Goal: Contribute content: Contribute content

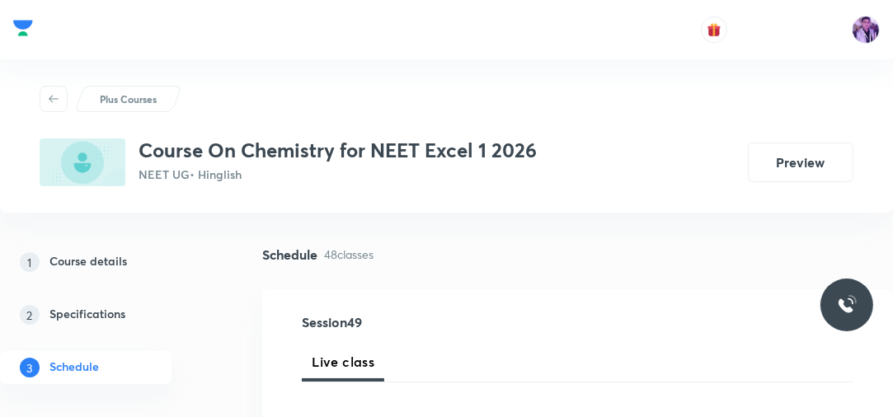
click at [130, 96] on p "Plus Courses" at bounding box center [128, 99] width 57 height 15
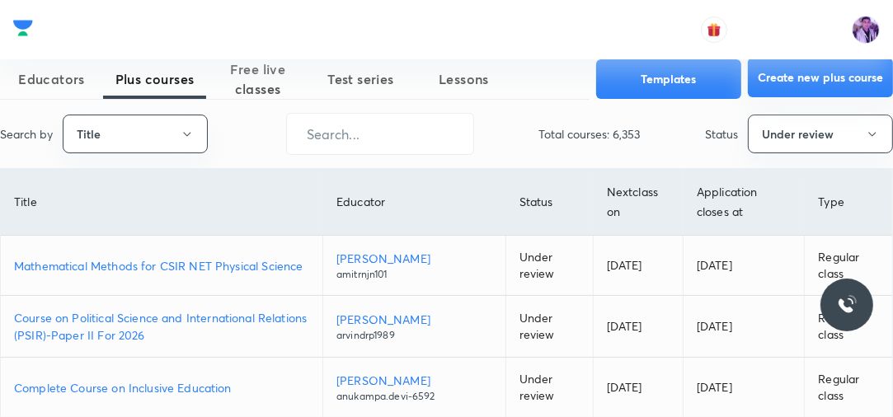
click at [807, 79] on button "Create new plus course" at bounding box center [820, 78] width 145 height 40
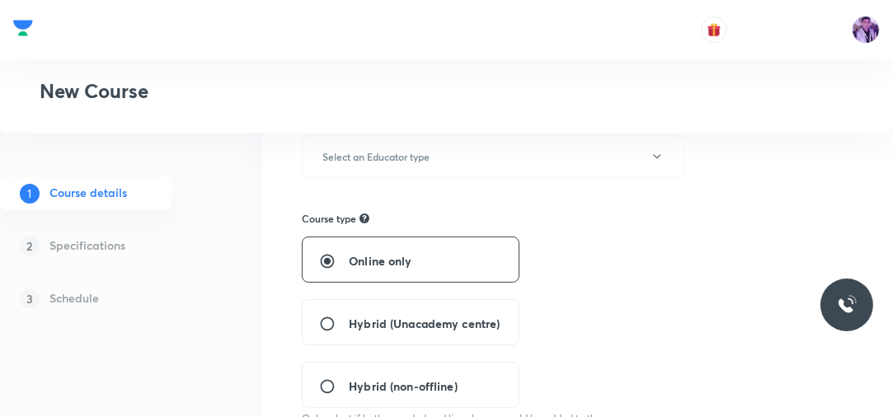
scroll to position [256, 0]
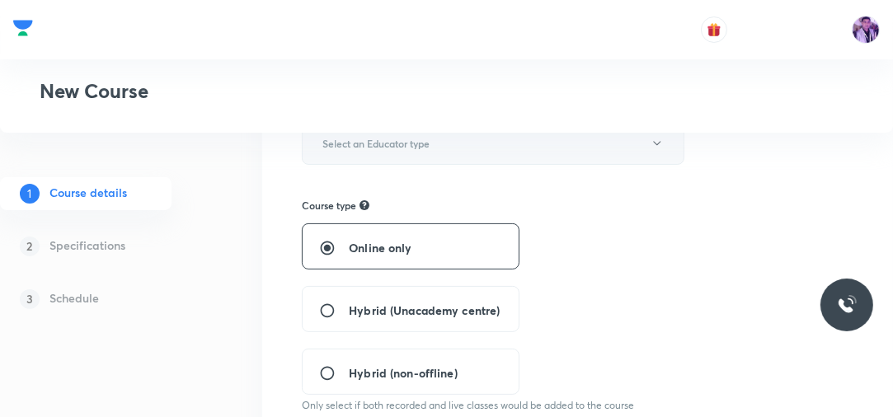
type input "Course On Physics for Foundation Class X 1 2026"
click at [560, 157] on button "Select an Educator type" at bounding box center [493, 143] width 382 height 43
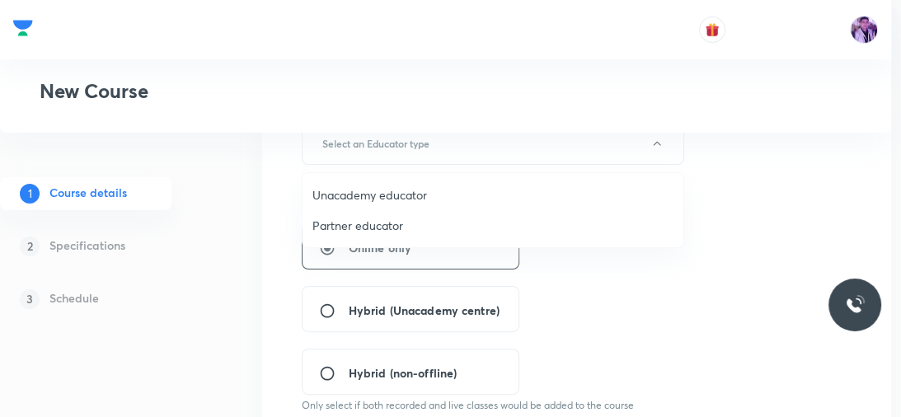
click at [392, 197] on span "Unacademy educator" at bounding box center [492, 194] width 361 height 17
radio input "false"
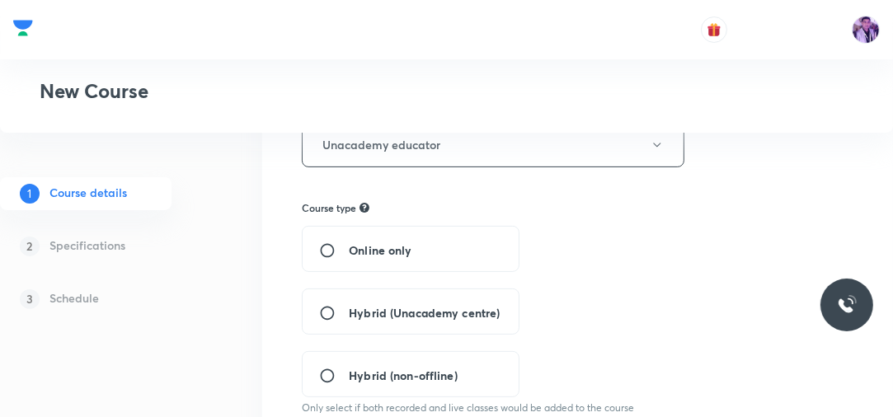
click at [328, 312] on input "Hybrid (Unacademy centre)" at bounding box center [334, 313] width 30 height 16
radio input "true"
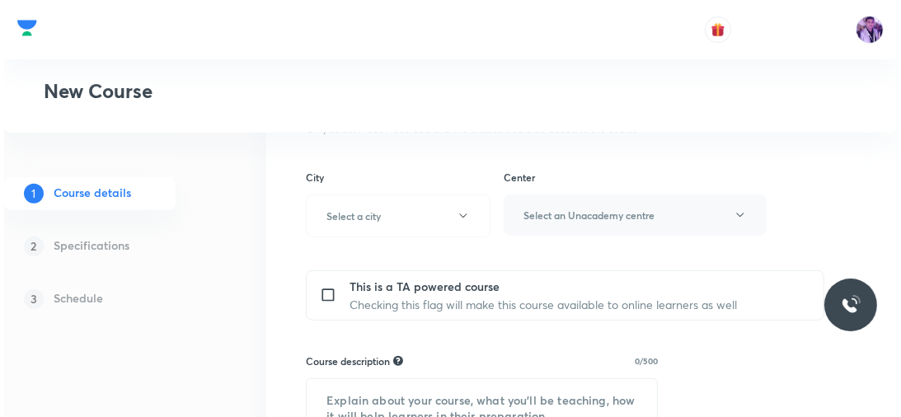
scroll to position [536, 0]
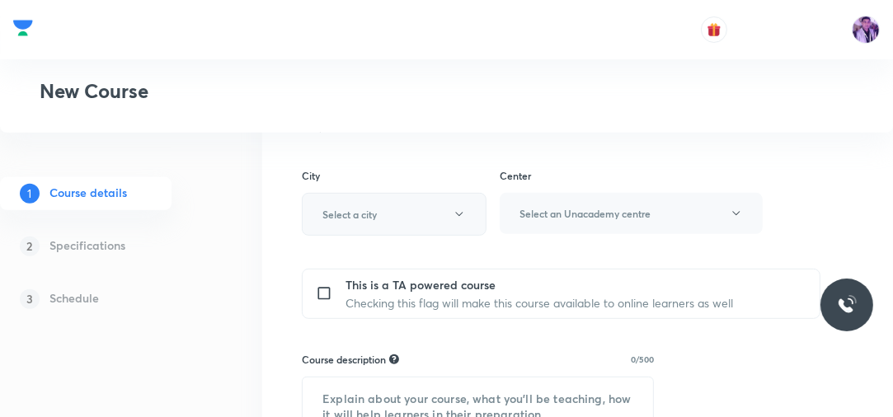
click at [443, 213] on button "Select a city" at bounding box center [394, 214] width 185 height 43
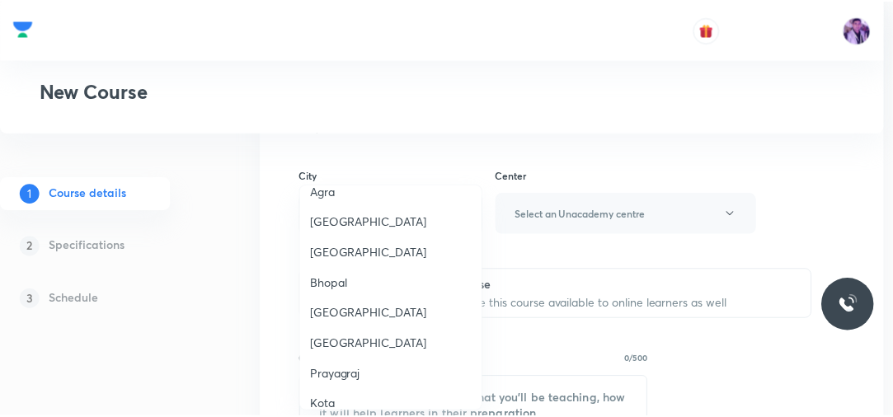
scroll to position [317, 0]
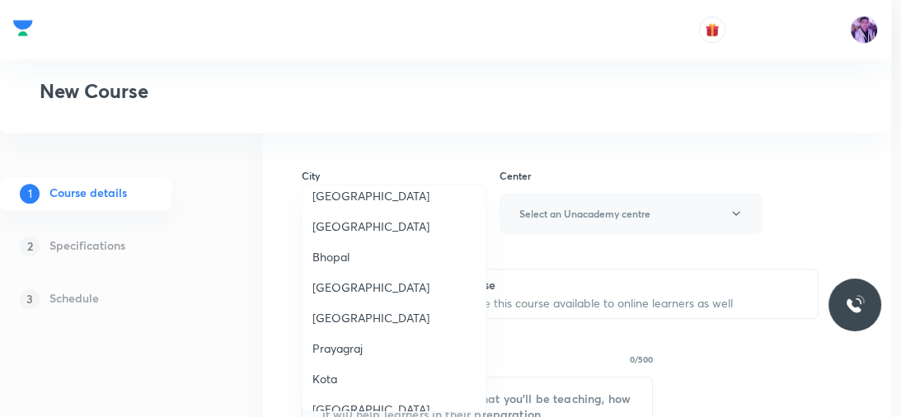
click at [338, 345] on span "Prayagraj" at bounding box center [393, 348] width 163 height 17
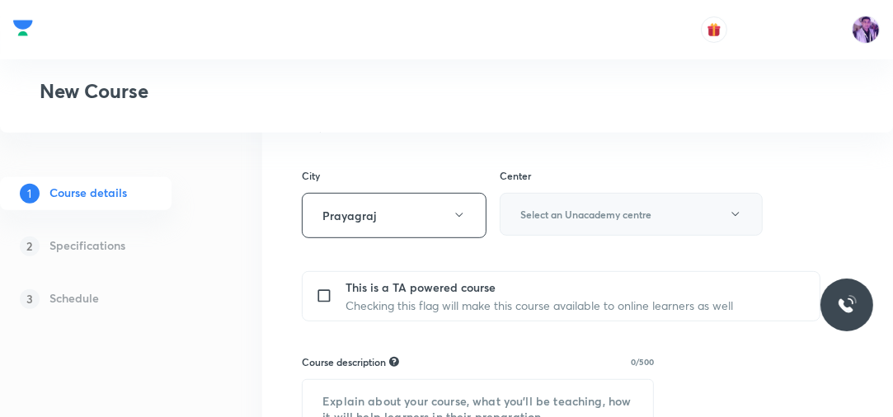
click at [545, 218] on h6 "Select an Unacademy centre" at bounding box center [585, 214] width 131 height 15
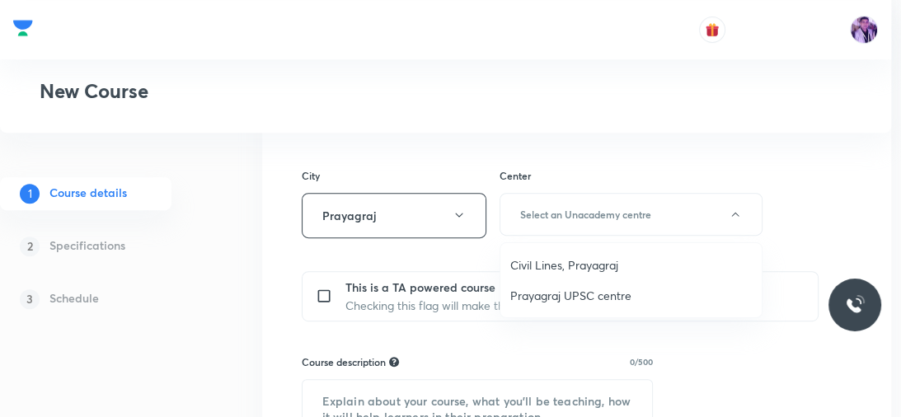
click at [535, 267] on span "Civil Lines, Prayagraj" at bounding box center [631, 264] width 242 height 17
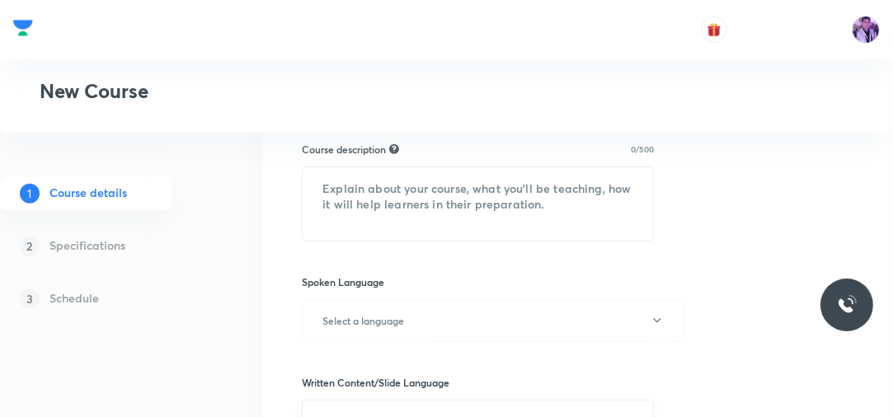
scroll to position [753, 0]
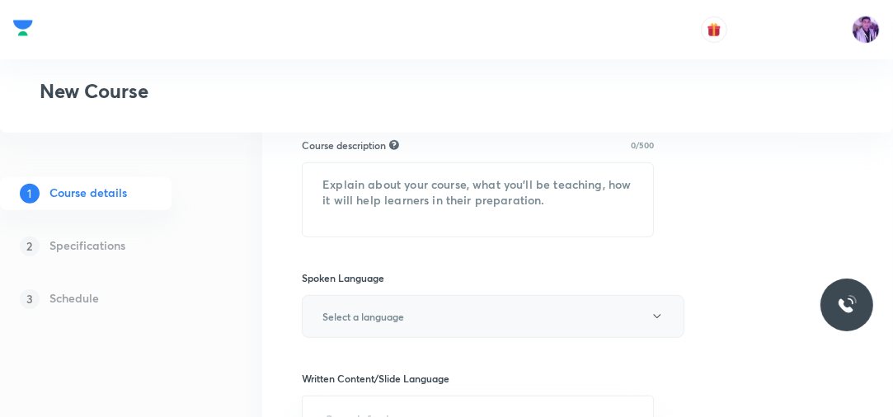
click at [488, 301] on button "Select a language" at bounding box center [493, 316] width 382 height 43
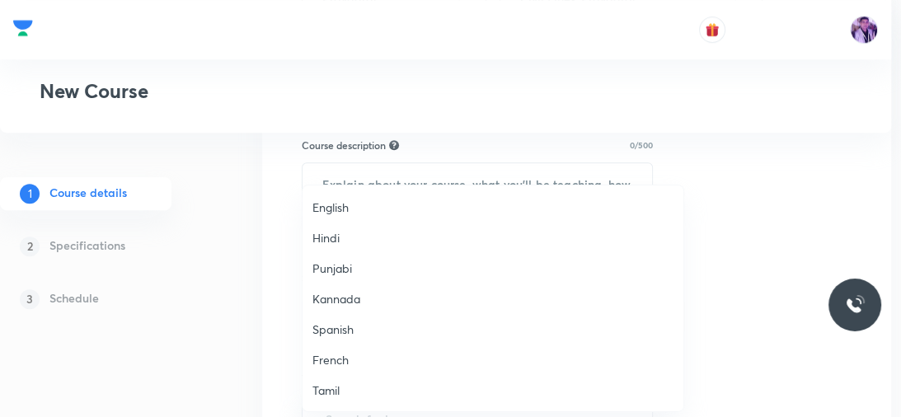
click at [382, 201] on span "English" at bounding box center [492, 207] width 361 height 17
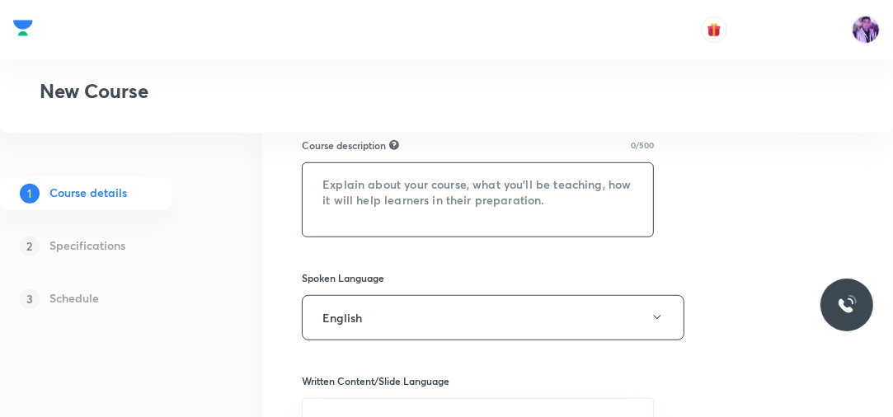
click at [386, 201] on textarea at bounding box center [478, 199] width 350 height 73
click at [392, 167] on textarea at bounding box center [478, 199] width 350 height 73
paste textarea ""In this course, Mahatab Alam will provide in-depth knowledge of Biology. The c…"
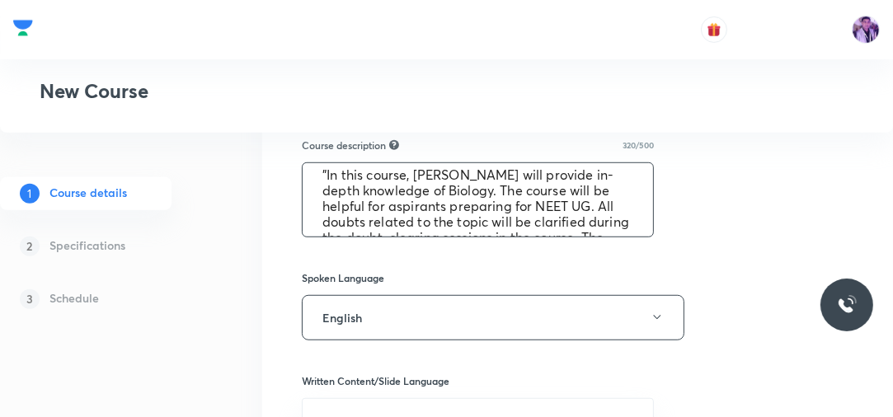
scroll to position [0, 0]
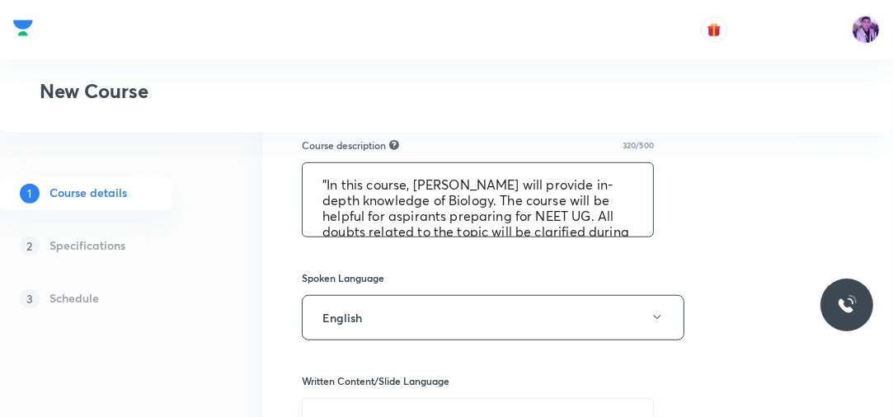
click at [506, 183] on textarea ""In this course, Mahatab Alam will provide in-depth knowledge of Biology. The c…" at bounding box center [478, 199] width 350 height 73
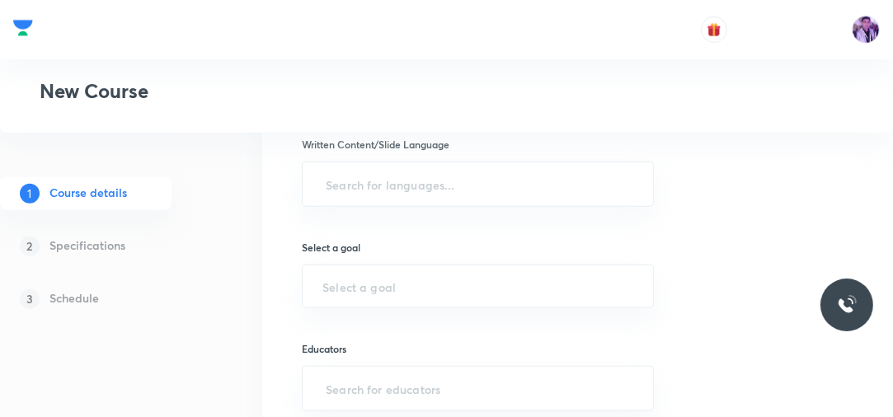
scroll to position [994, 0]
type textarea ""In this course, Nasif Sir will provide in-depth knowledge of Biology. The cour…"
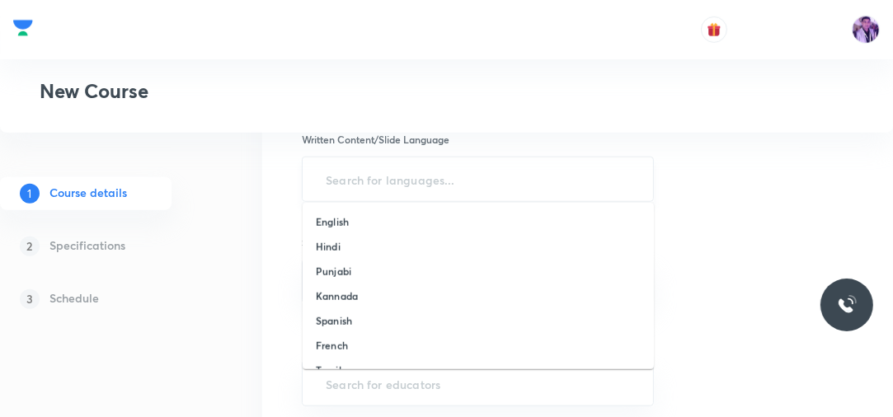
click at [509, 187] on input "text" at bounding box center [477, 179] width 311 height 31
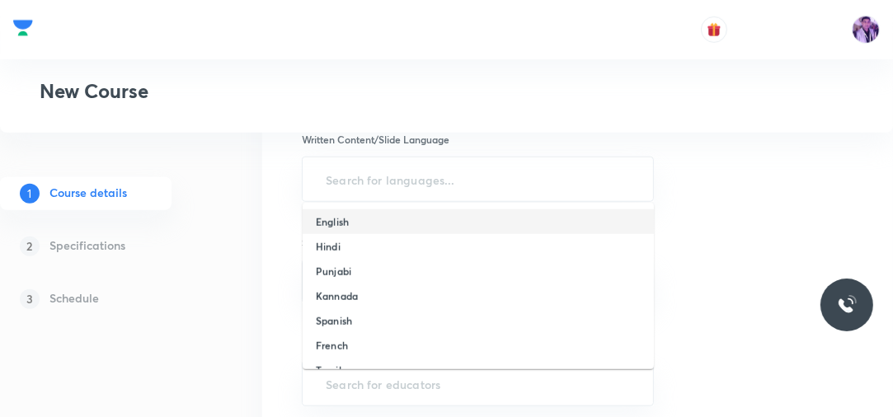
click at [388, 218] on li "English" at bounding box center [478, 221] width 351 height 25
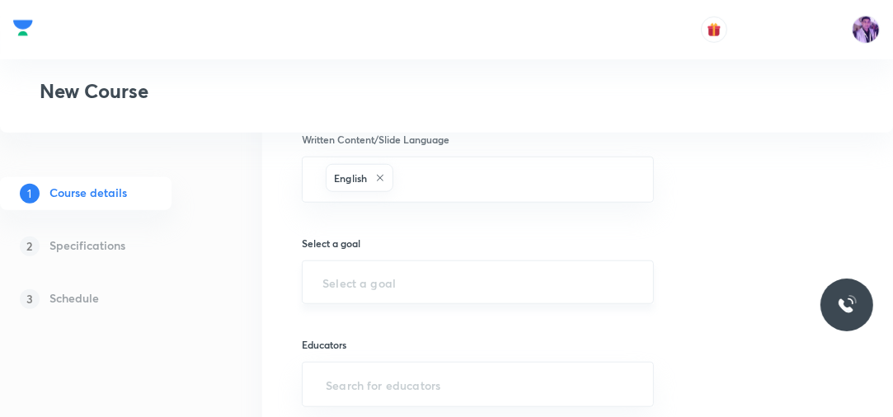
click at [367, 269] on div "​" at bounding box center [478, 282] width 352 height 44
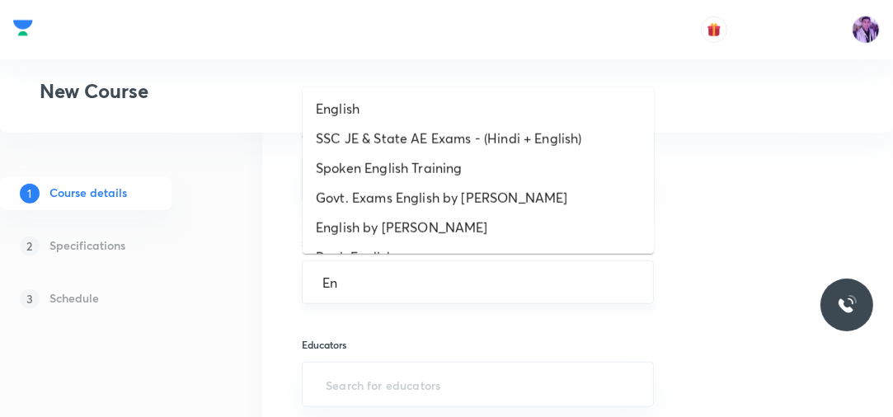
type input "E"
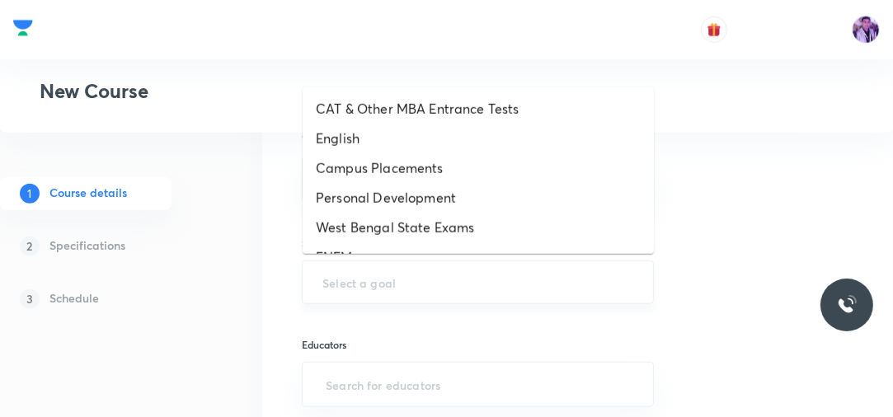
click at [340, 284] on input "text" at bounding box center [477, 283] width 311 height 16
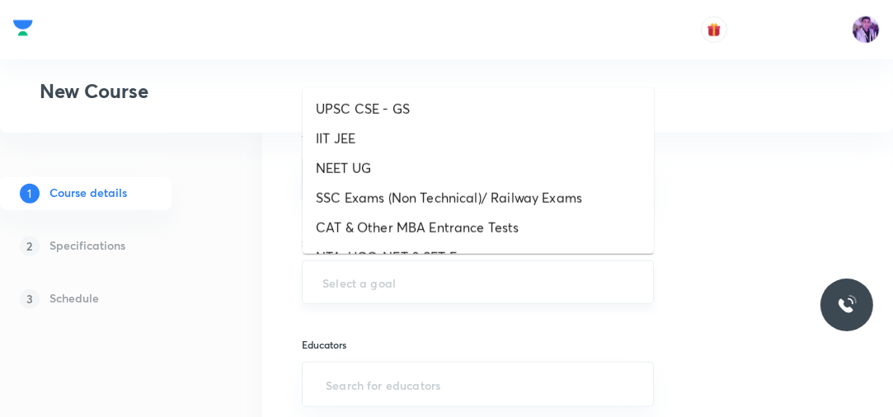
click at [327, 280] on input "text" at bounding box center [477, 283] width 311 height 16
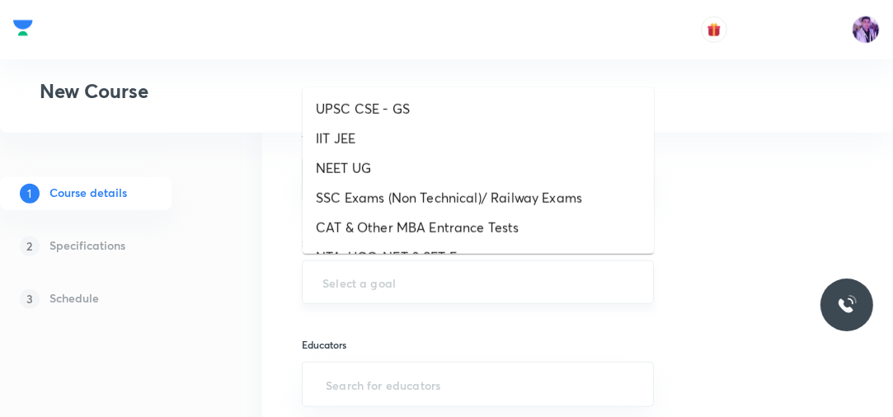
click at [347, 280] on input "text" at bounding box center [477, 283] width 311 height 16
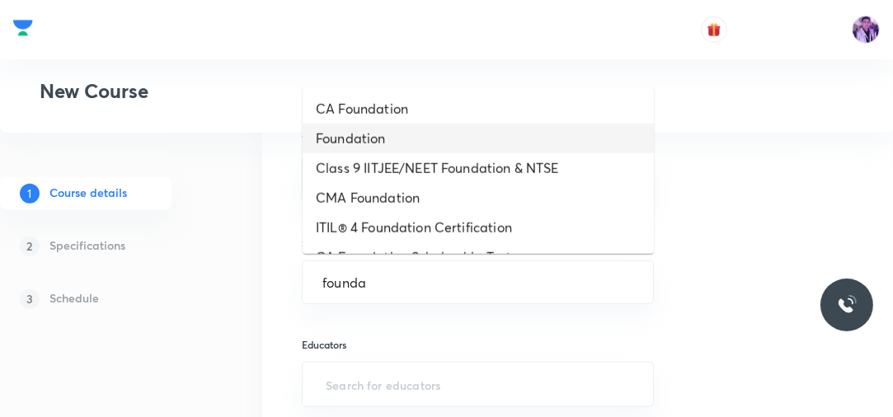
click at [377, 144] on li "Foundation" at bounding box center [478, 139] width 351 height 30
type input "Foundation"
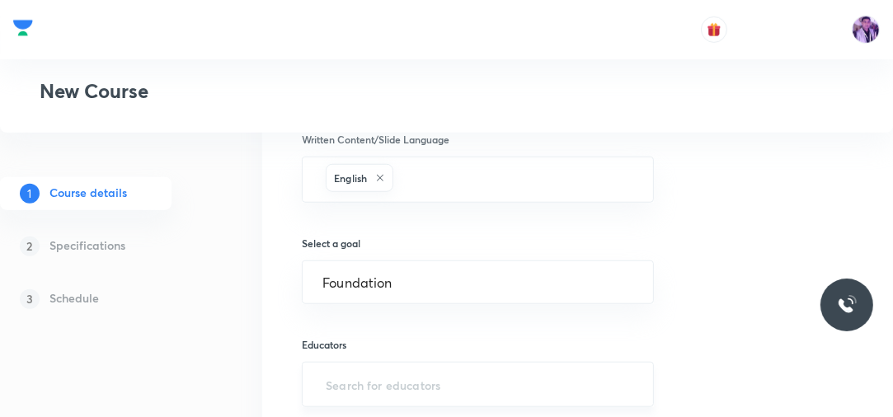
click at [350, 380] on input "text" at bounding box center [477, 384] width 311 height 31
paste input "unacademy-user-TLZ4OILE2HS6"
type input "unacademy-user-TLZ4OILE2HS6"
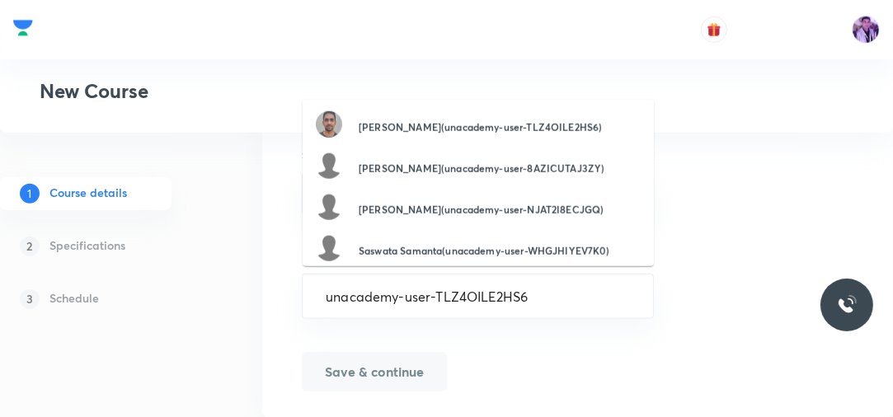
scroll to position [1088, 0]
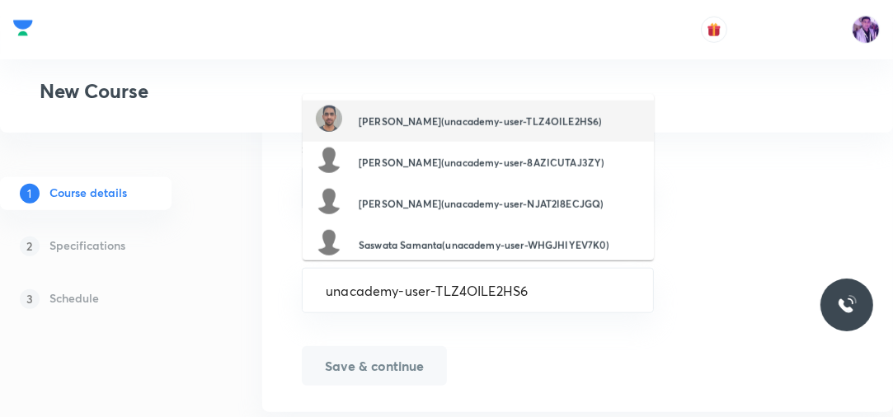
click at [459, 114] on h6 "Mohd Nasif(unacademy-user-TLZ4OILE2HS6)" at bounding box center [480, 121] width 243 height 15
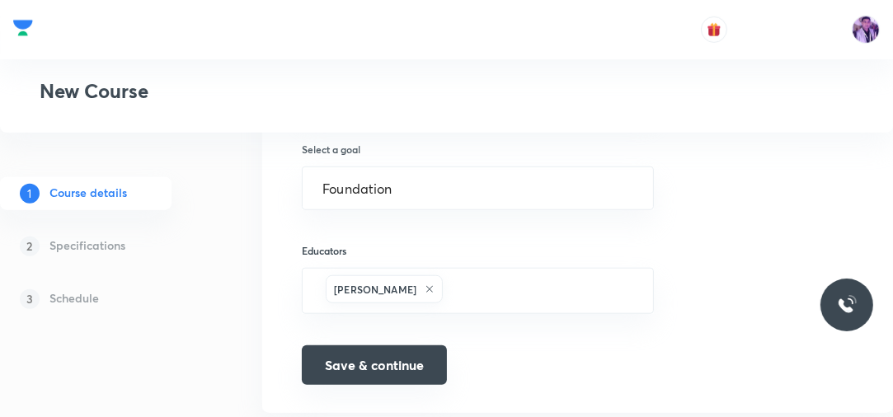
click at [350, 356] on button "Save & continue" at bounding box center [374, 365] width 145 height 40
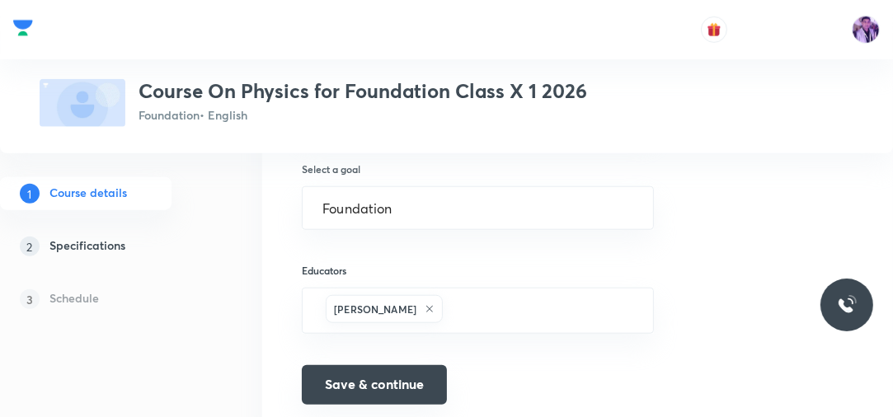
scroll to position [1109, 0]
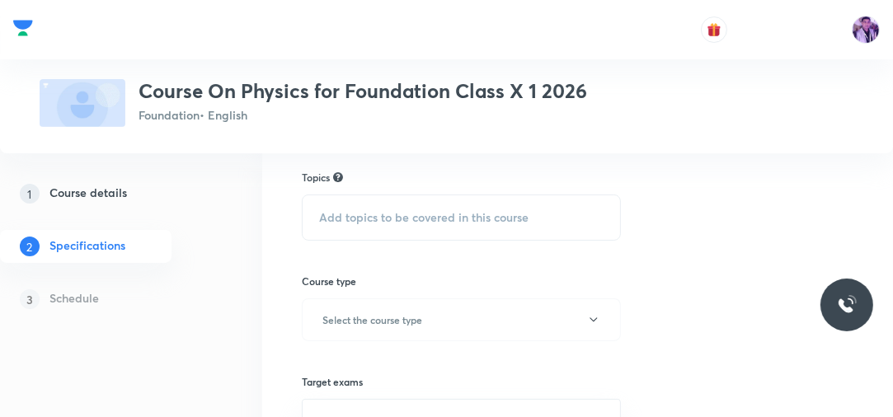
scroll to position [119, 0]
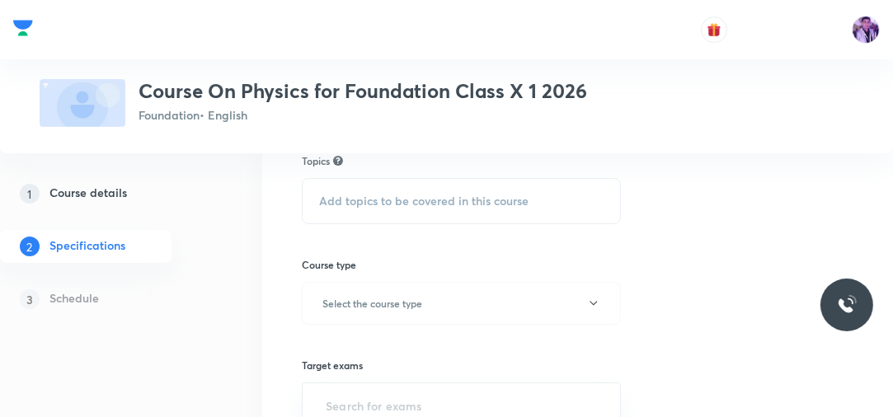
click at [437, 202] on span "Add topics to be covered in this course" at bounding box center [423, 201] width 209 height 13
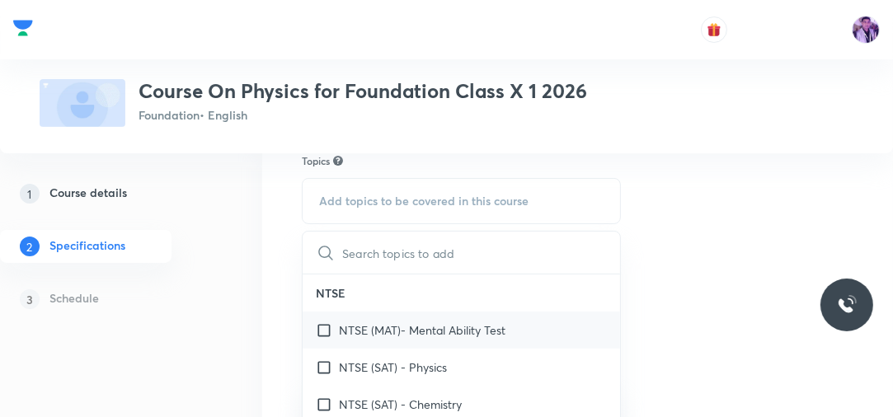
click at [415, 330] on p "NTSE (MAT)- Mental Ability Test" at bounding box center [422, 329] width 167 height 17
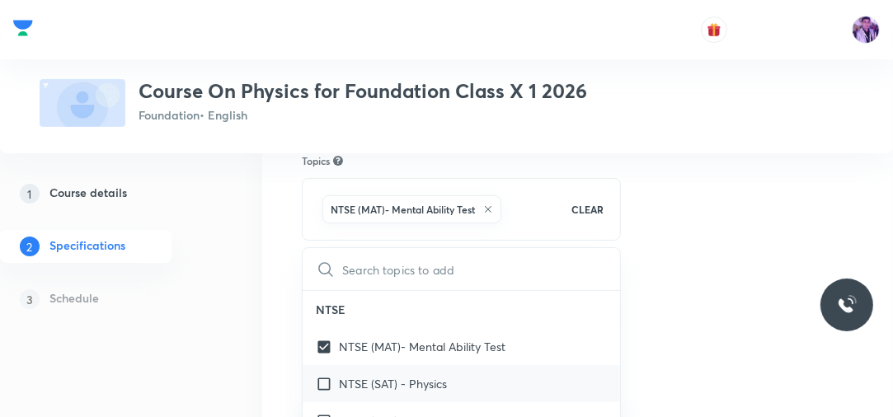
click at [396, 379] on p "NTSE (SAT) - Physics" at bounding box center [393, 383] width 108 height 17
checkbox input "true"
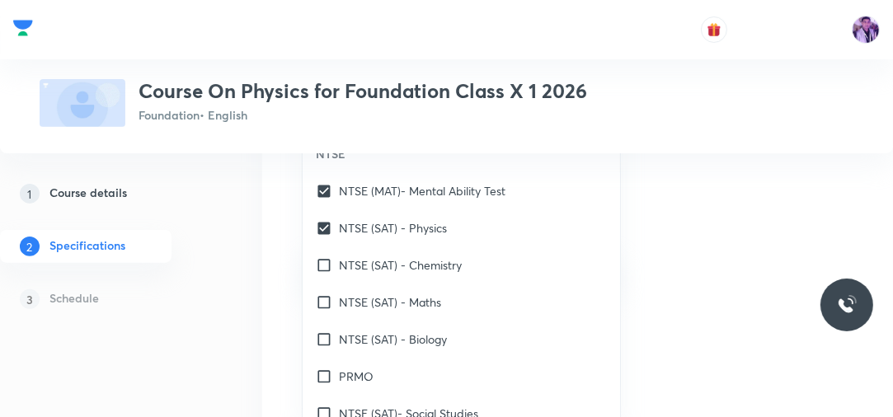
scroll to position [311, 0]
click at [418, 252] on div "NTSE (SAT) - Chemistry" at bounding box center [461, 263] width 317 height 37
checkbox input "true"
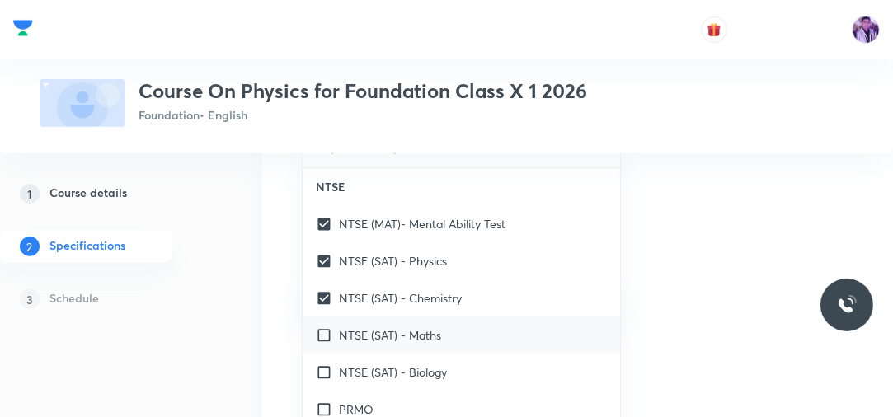
click at [389, 326] on p "NTSE (SAT) - Maths" at bounding box center [390, 334] width 102 height 17
checkbox input "true"
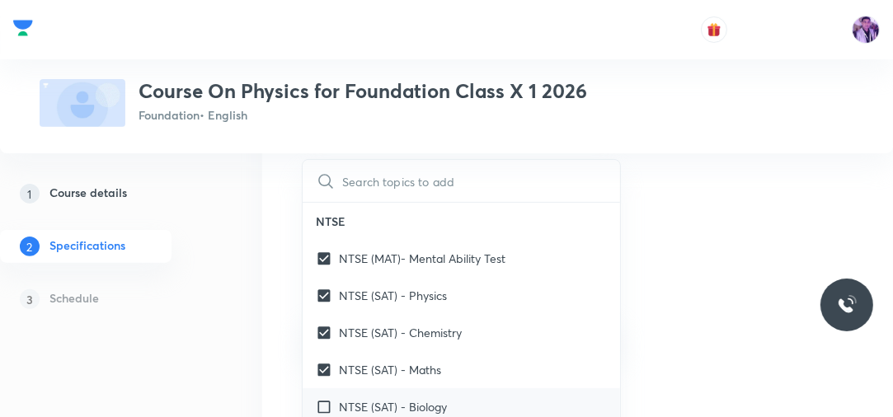
click at [373, 402] on p "NTSE (SAT) - Biology" at bounding box center [393, 406] width 108 height 17
checkbox input "true"
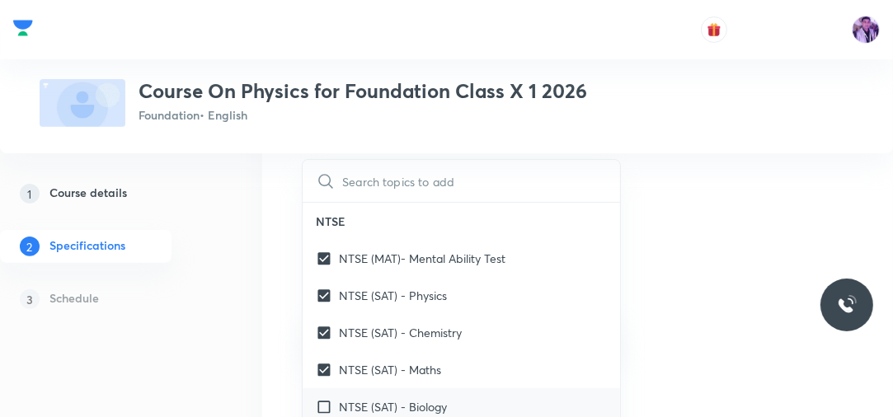
checkbox input "true"
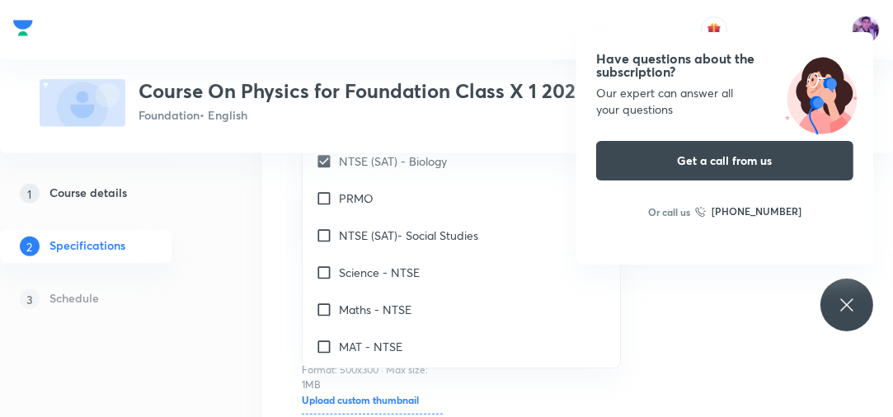
scroll to position [167, 0]
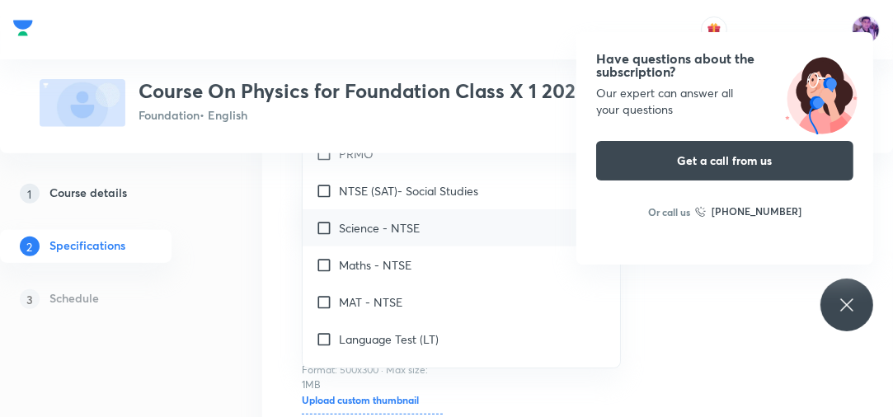
click at [450, 235] on div "Science - NTSE" at bounding box center [461, 227] width 317 height 37
checkbox input "true"
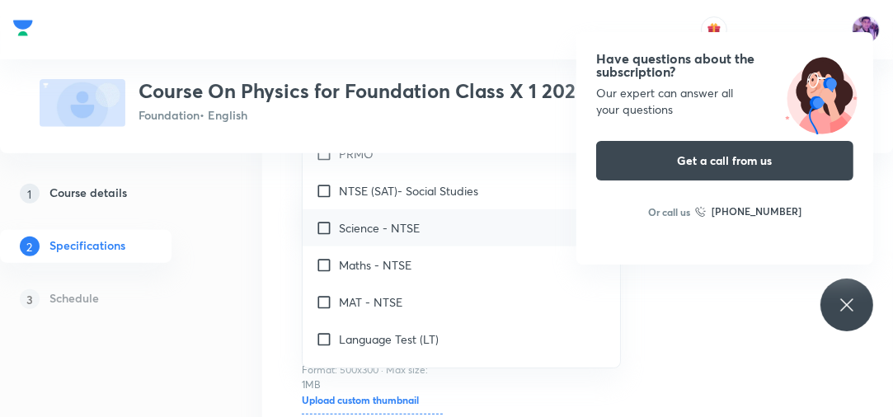
checkbox input "true"
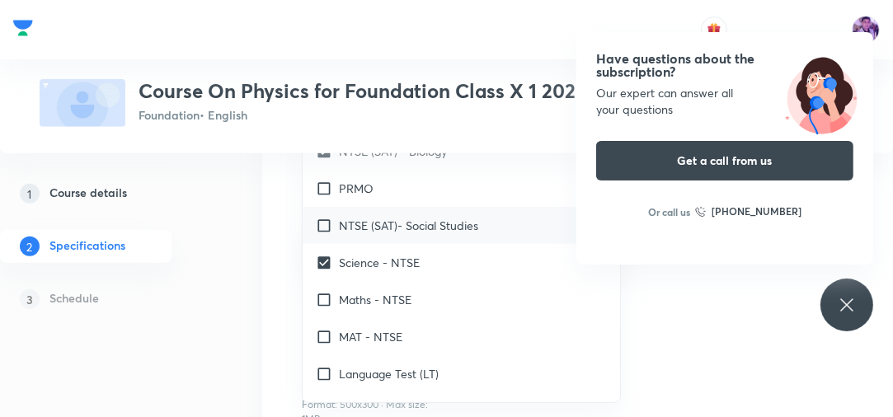
click at [429, 226] on p "NTSE (SAT)- Social Studies" at bounding box center [408, 225] width 139 height 17
checkbox input "true"
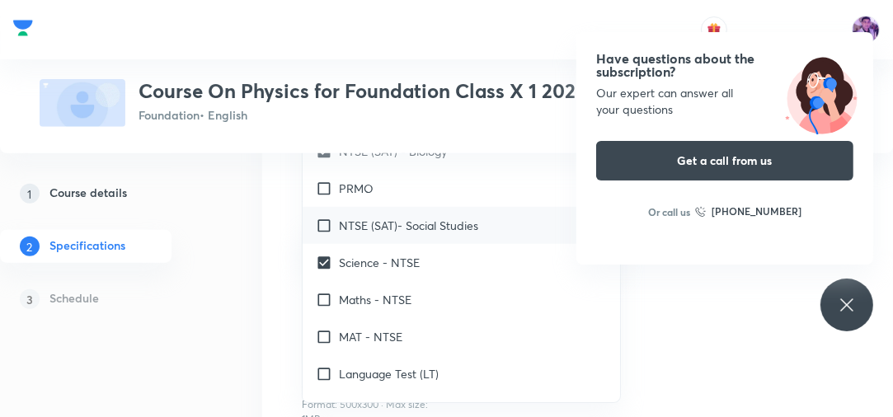
checkbox input "true"
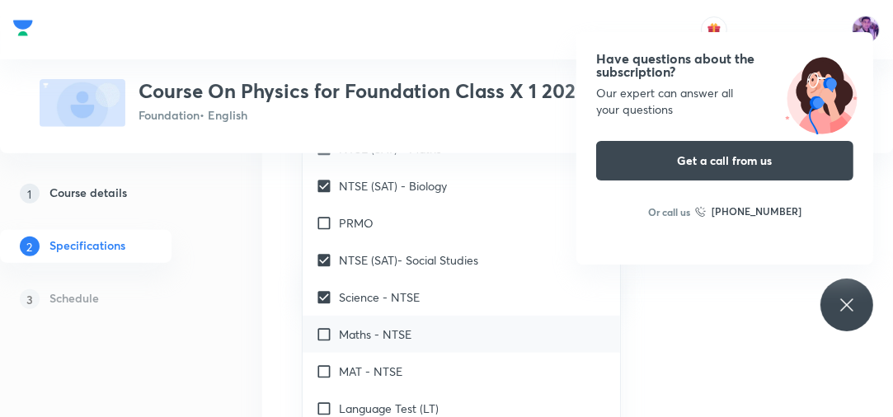
click at [382, 333] on p "Maths - NTSE" at bounding box center [375, 334] width 73 height 17
checkbox input "true"
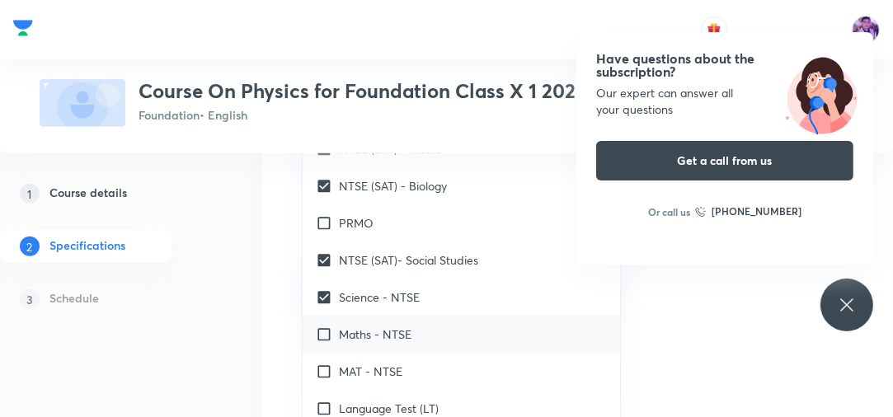
checkbox input "true"
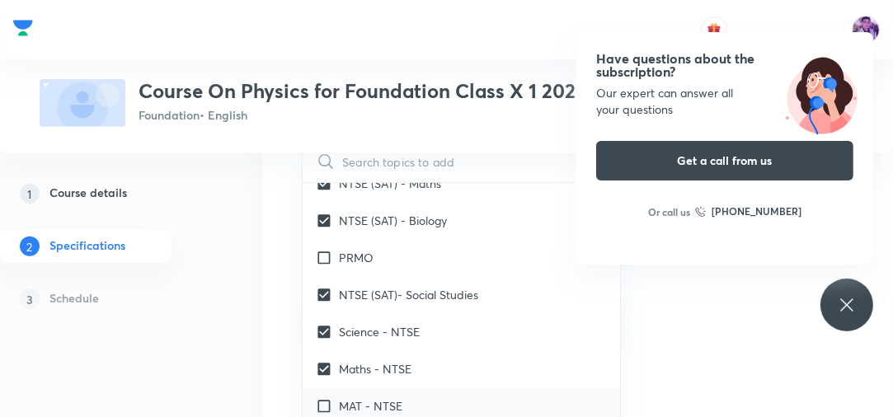
click at [367, 397] on p "MAT - NTSE" at bounding box center [370, 405] width 63 height 17
checkbox input "true"
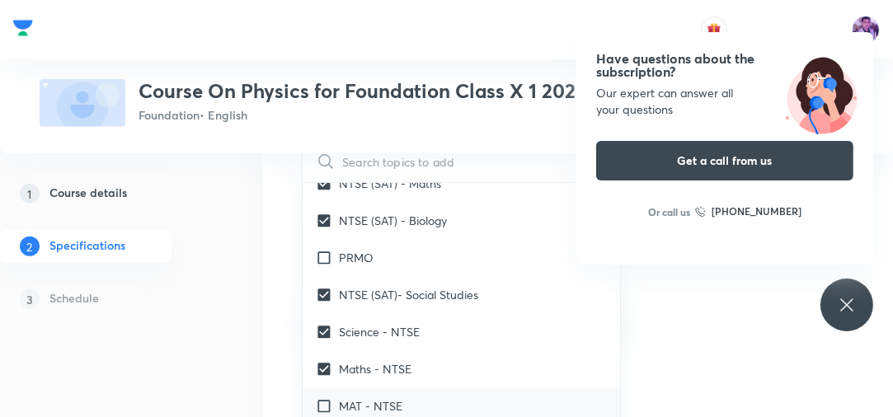
checkbox input "true"
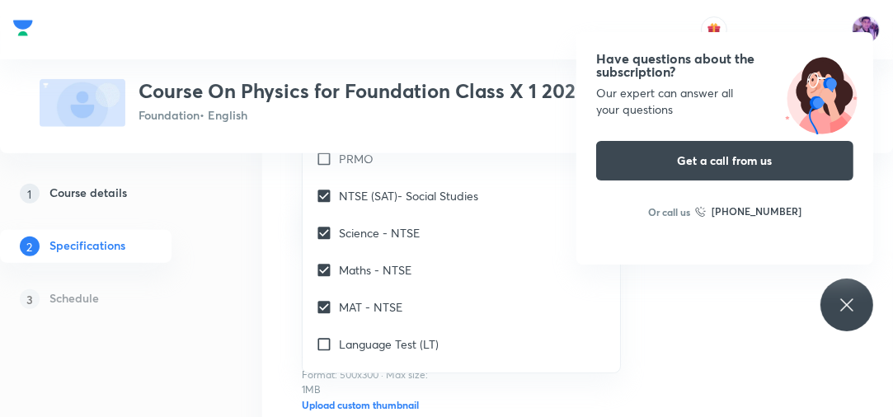
scroll to position [580, 0]
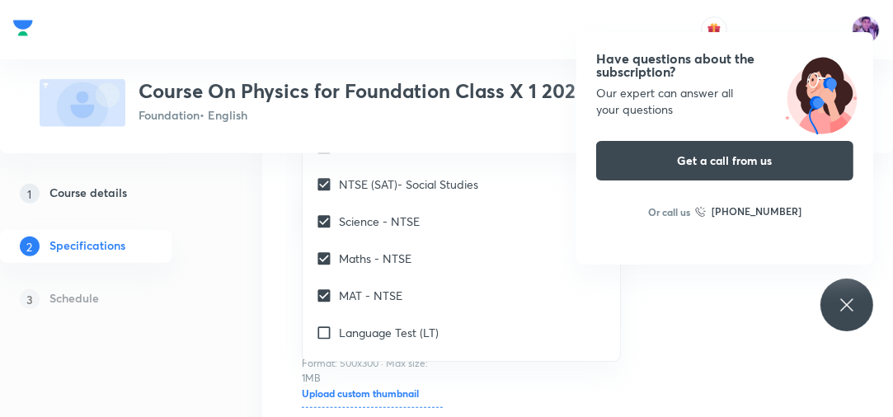
click at [813, 310] on div "Topics NTSE (MAT)- Mental Ability Test NTSE (SAT) - Physics NTSE (SAT) - Chemis…" at bounding box center [577, 87] width 551 height 788
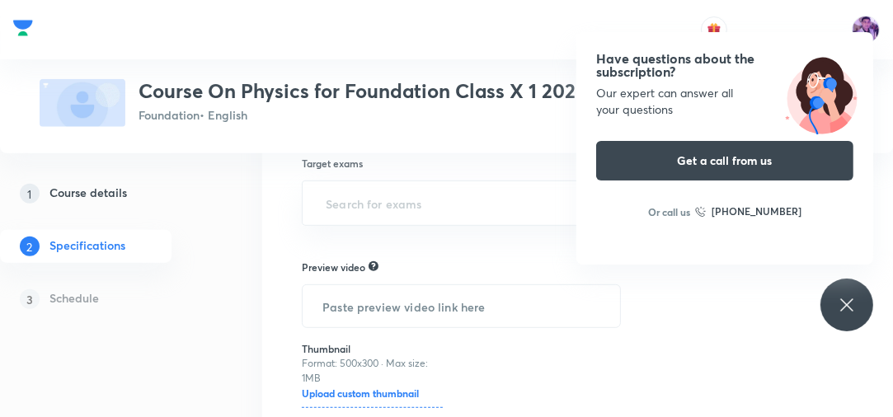
click at [844, 307] on icon at bounding box center [846, 304] width 12 height 12
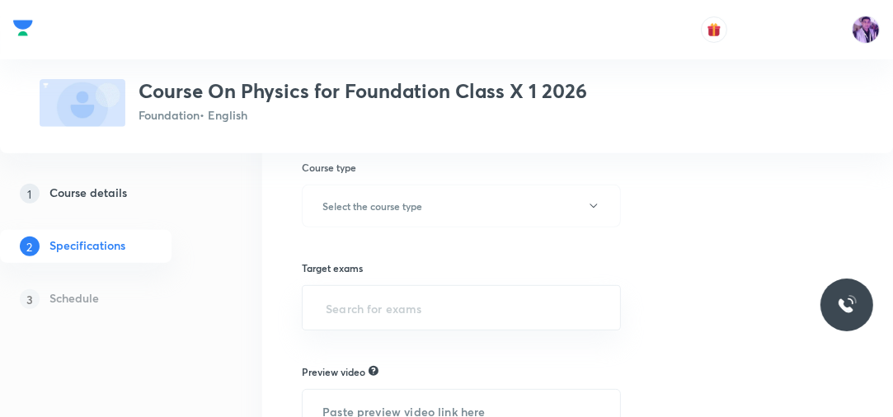
scroll to position [478, 0]
click at [489, 187] on button "Select the course type" at bounding box center [461, 202] width 319 height 43
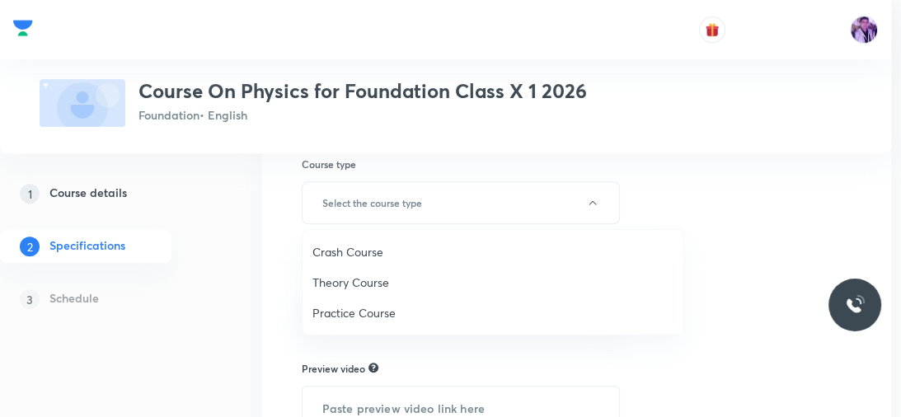
click at [372, 275] on span "Theory Course" at bounding box center [492, 282] width 361 height 17
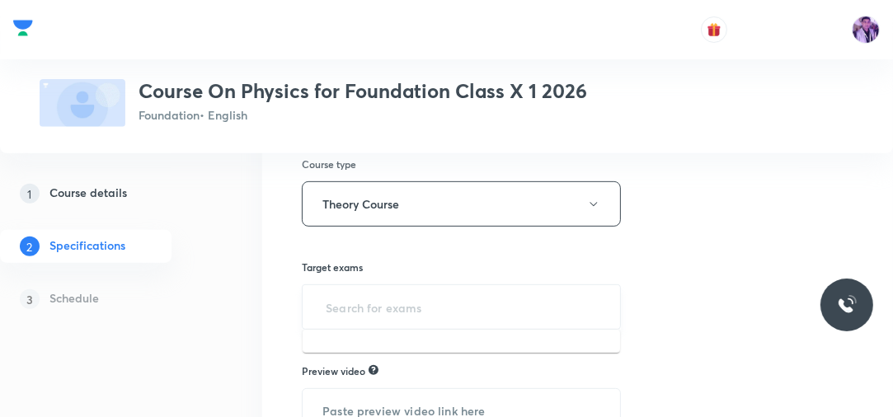
click at [366, 292] on input "text" at bounding box center [461, 307] width 278 height 31
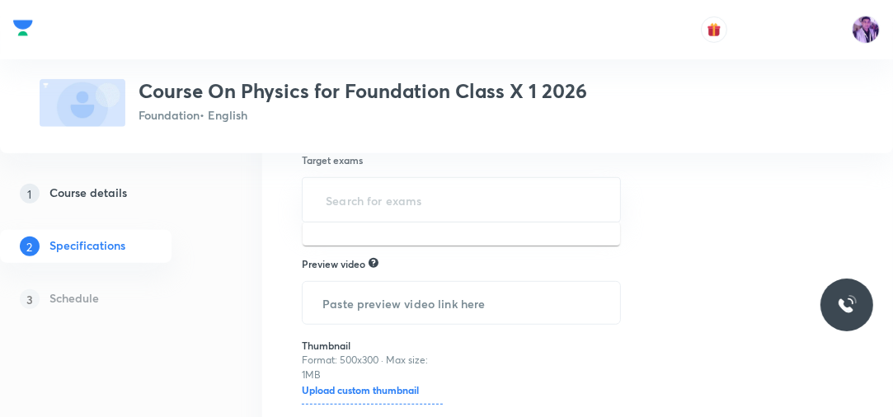
scroll to position [587, 0]
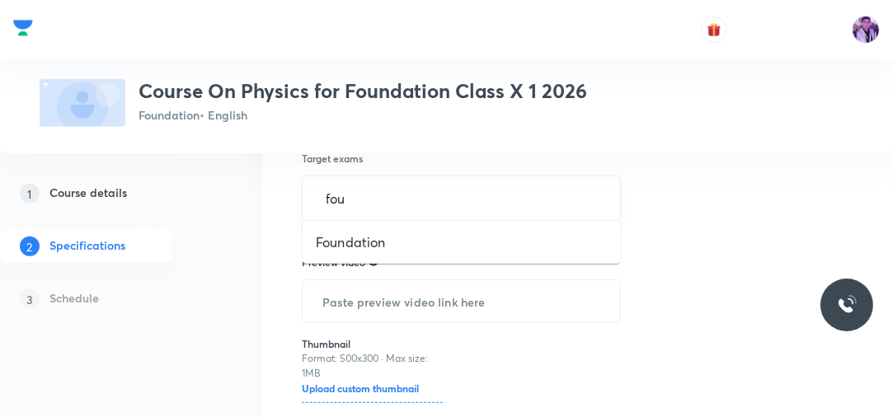
type input "foun"
click at [399, 232] on li "Foundation" at bounding box center [461, 243] width 317 height 30
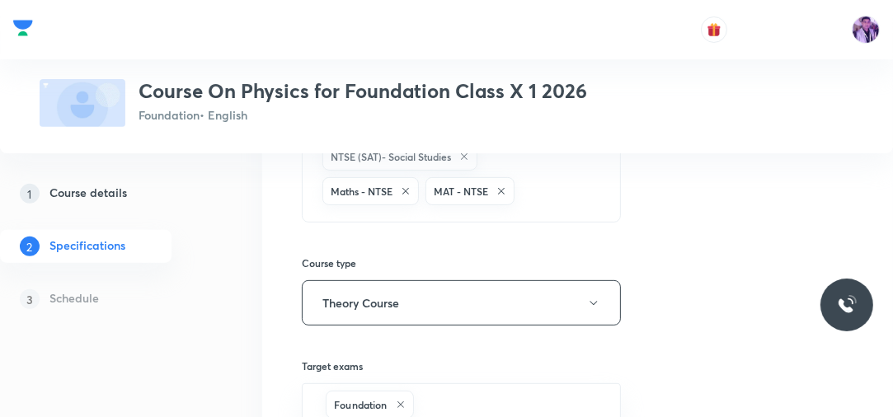
scroll to position [381, 0]
click at [578, 168] on div "NTSE (MAT)- Mental Ability Test NTSE (SAT) - Physics NTSE (SAT) - Chemistry NTS…" at bounding box center [461, 68] width 319 height 305
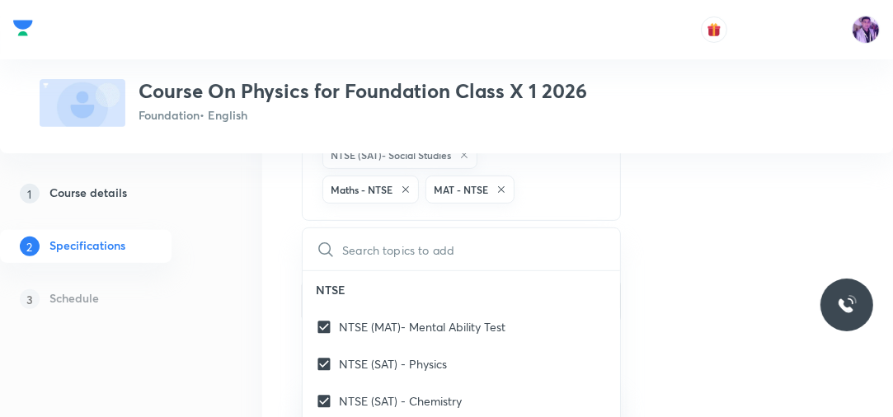
checkbox input "true"
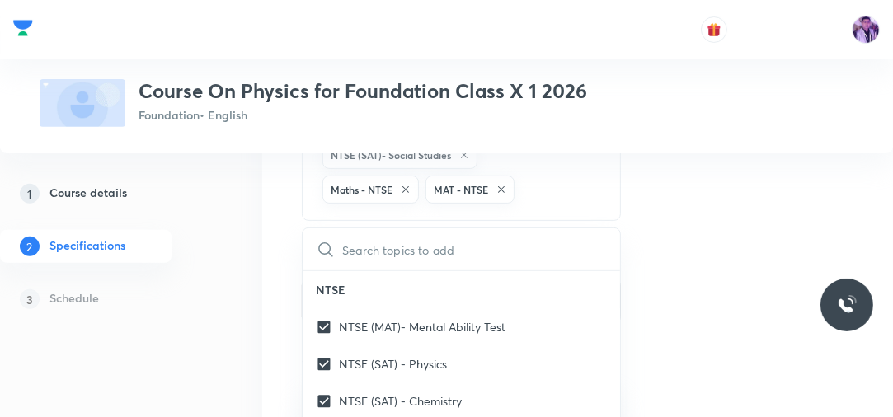
checkbox input "true"
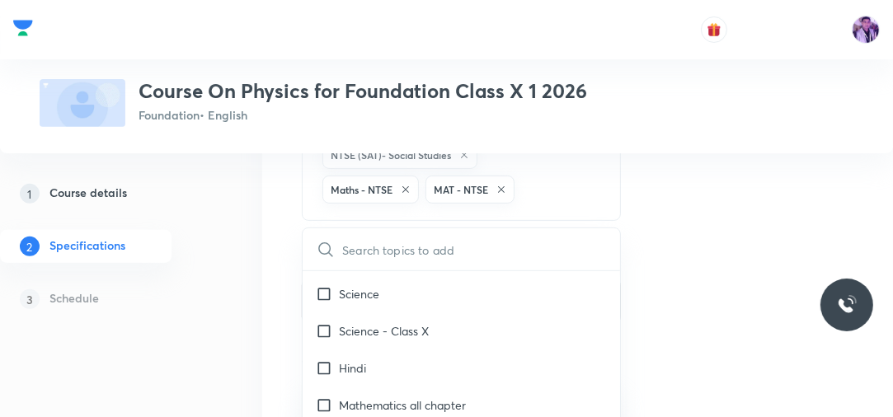
scroll to position [1761, 0]
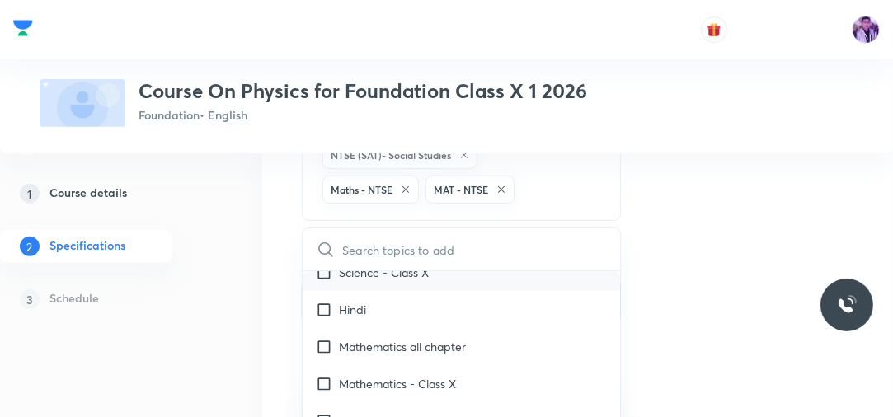
click at [415, 280] on div "Science - Class X" at bounding box center [461, 272] width 317 height 37
checkbox input "true"
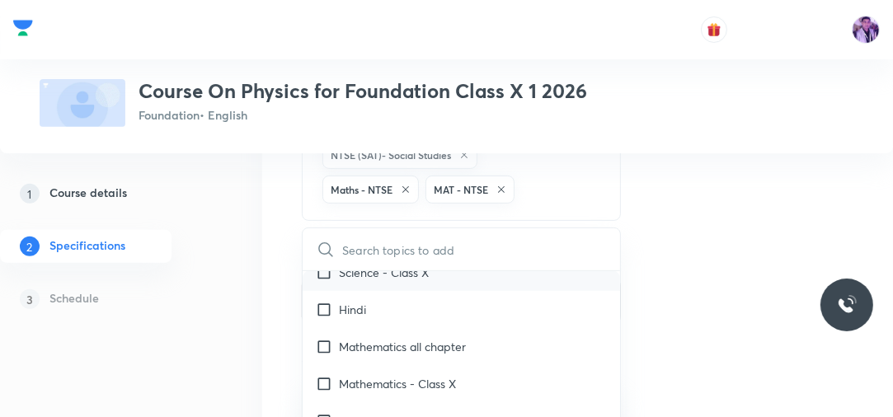
checkbox input "true"
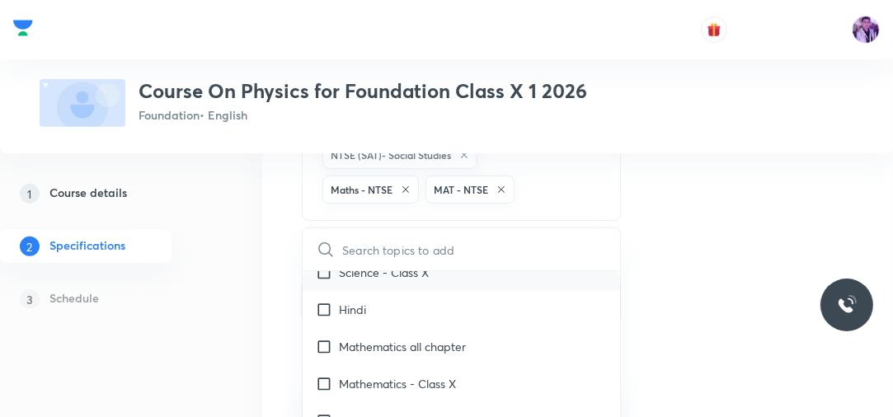
checkbox input "true"
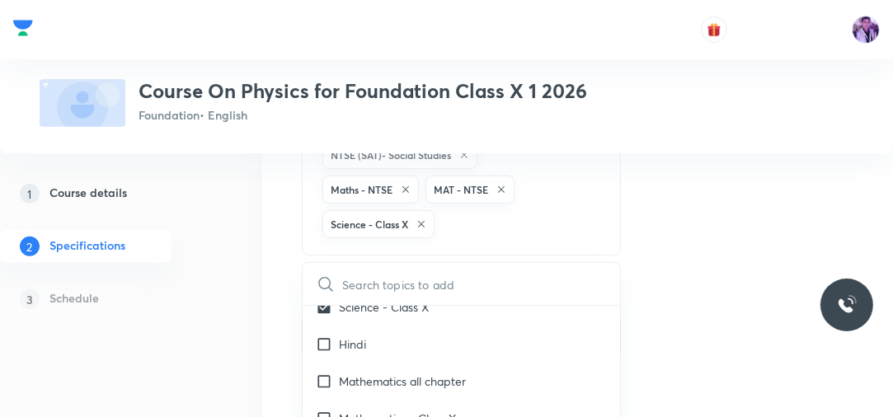
click at [245, 256] on div "Plus Courses Course On Physics for Foundation Class X 1 2026 Foundation • Engli…" at bounding box center [446, 223] width 893 height 1088
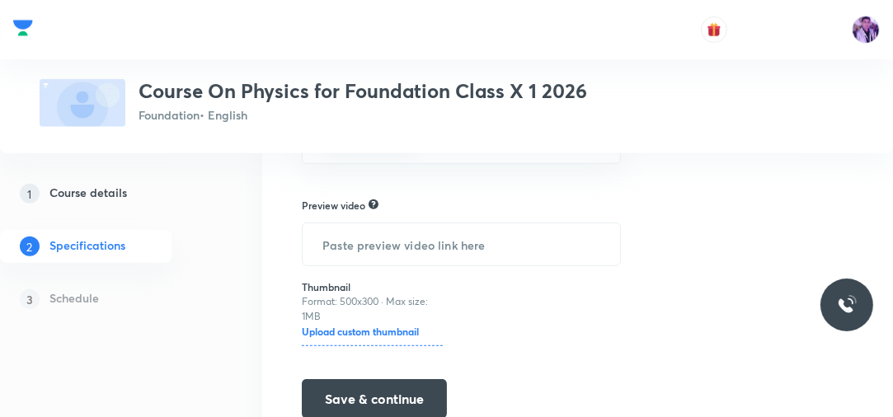
scroll to position [683, 0]
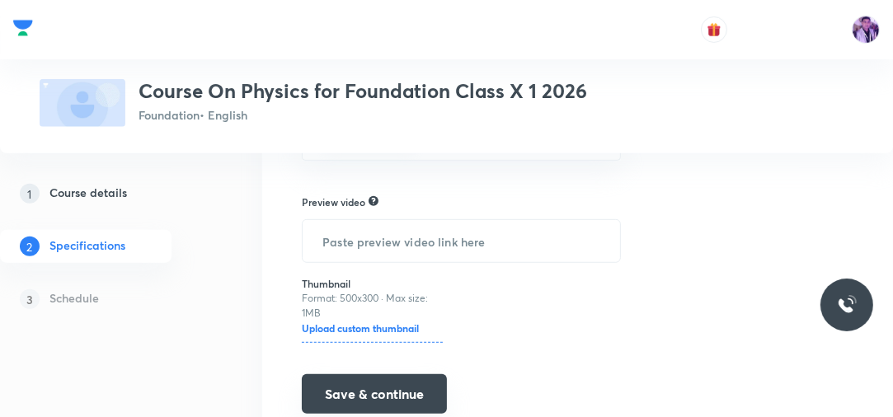
click at [432, 386] on button "Save & continue" at bounding box center [374, 394] width 145 height 40
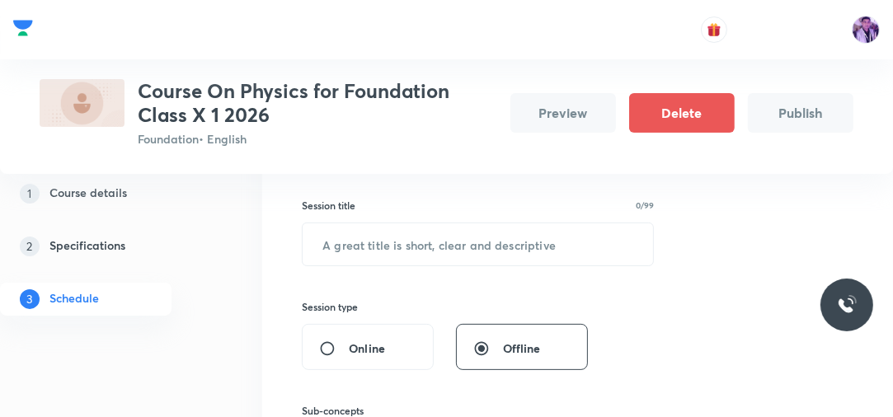
scroll to position [244, 0]
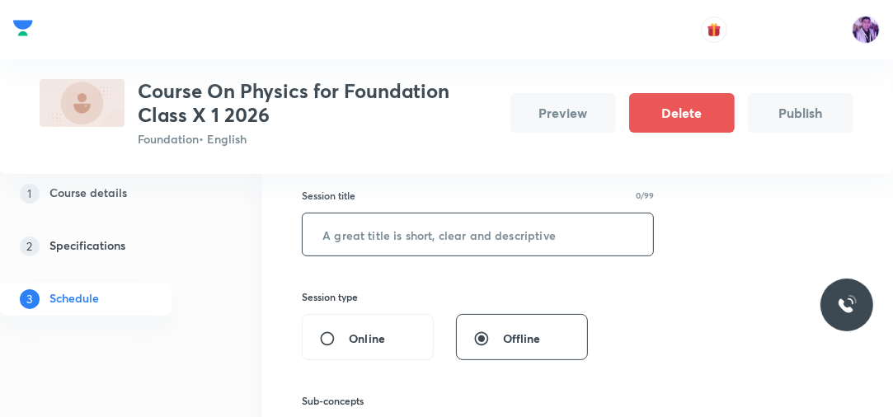
click at [516, 237] on input "text" at bounding box center [478, 235] width 350 height 42
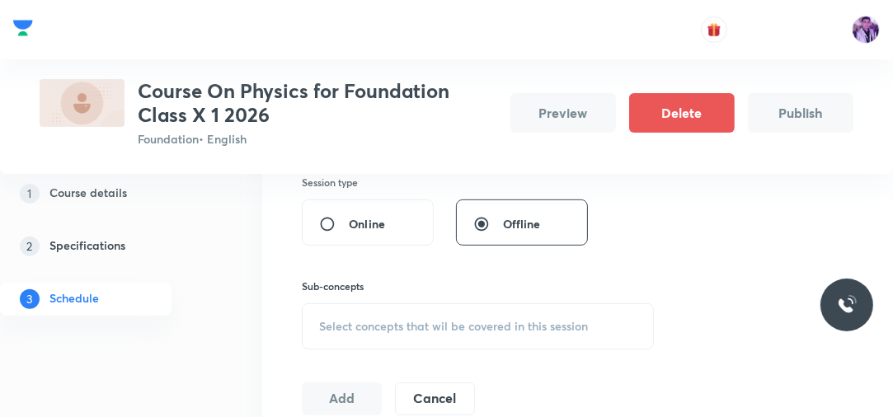
scroll to position [455, 0]
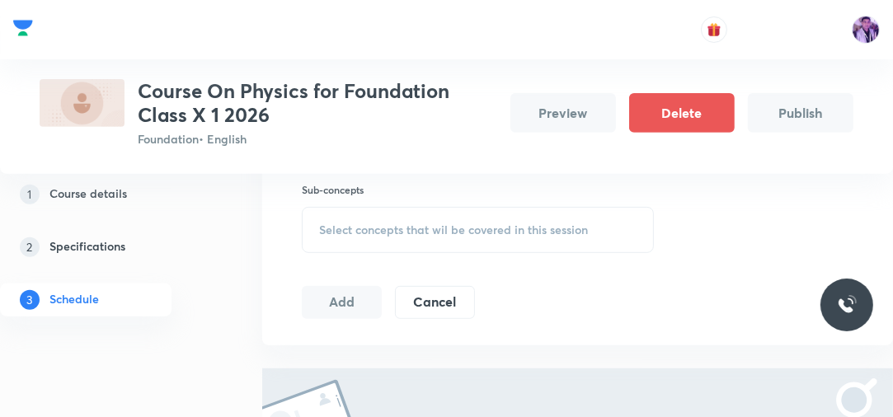
type input "Light"
click at [577, 211] on div "Select concepts that wil be covered in this session" at bounding box center [478, 230] width 352 height 46
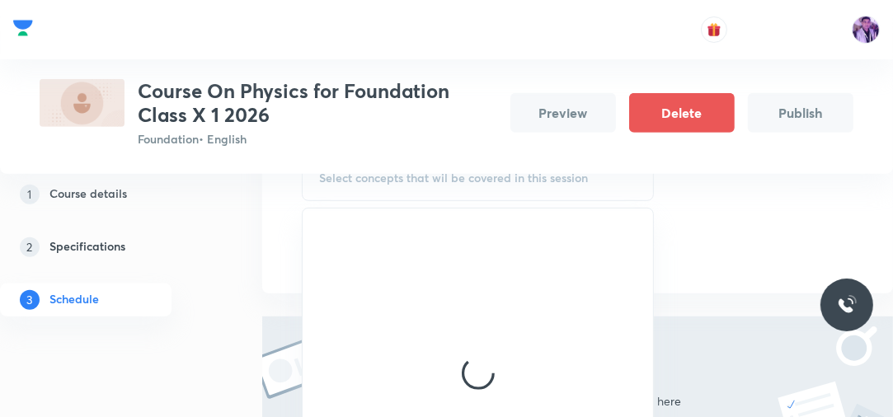
scroll to position [510, 0]
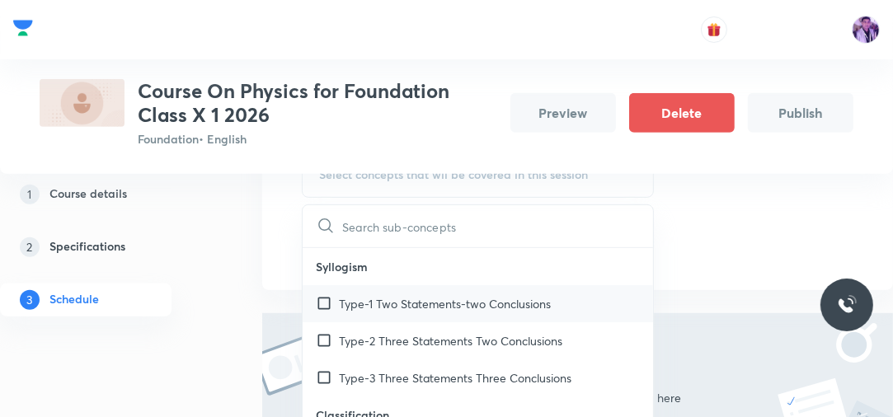
click at [399, 297] on p "Type-1 Two Statements-two Conclusions" at bounding box center [445, 303] width 212 height 17
checkbox input "true"
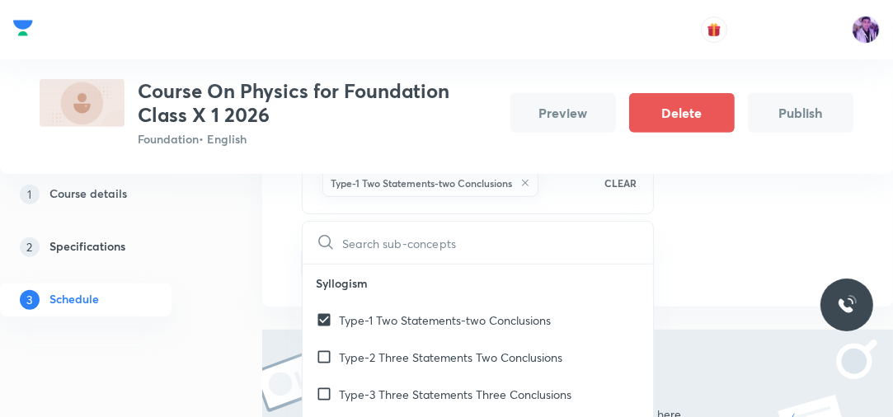
click at [235, 267] on div "Plus Courses Course On Physics for Foundation Class X 1 2026 Foundation • Engli…" at bounding box center [446, 78] width 893 height 1058
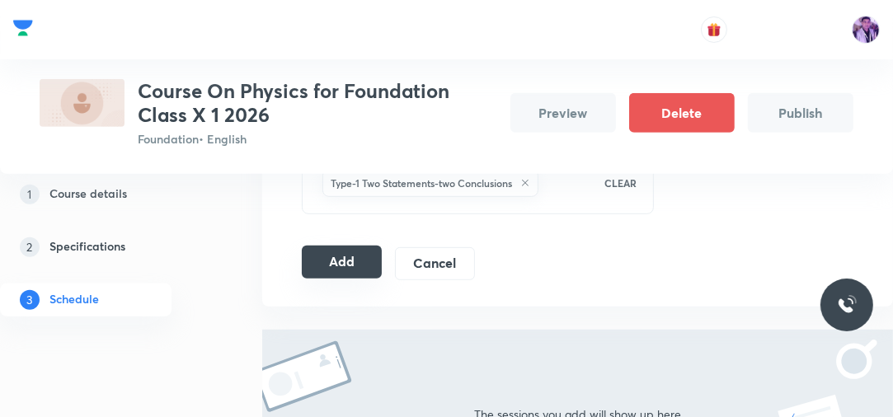
click at [356, 247] on button "Add" at bounding box center [342, 262] width 80 height 33
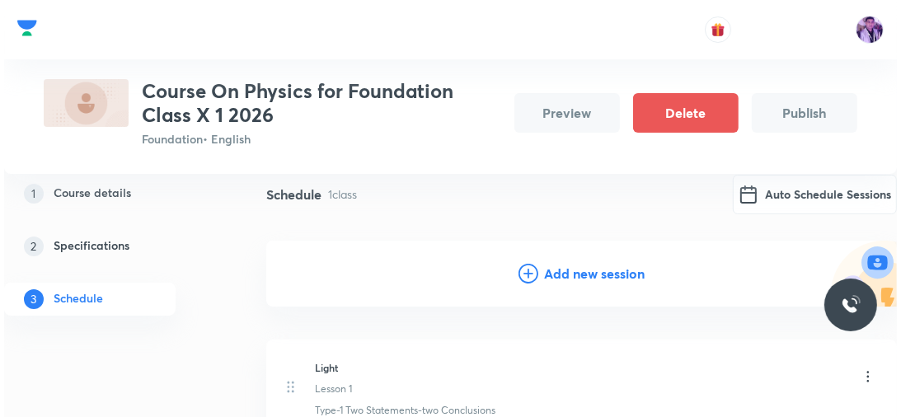
scroll to position [88, 0]
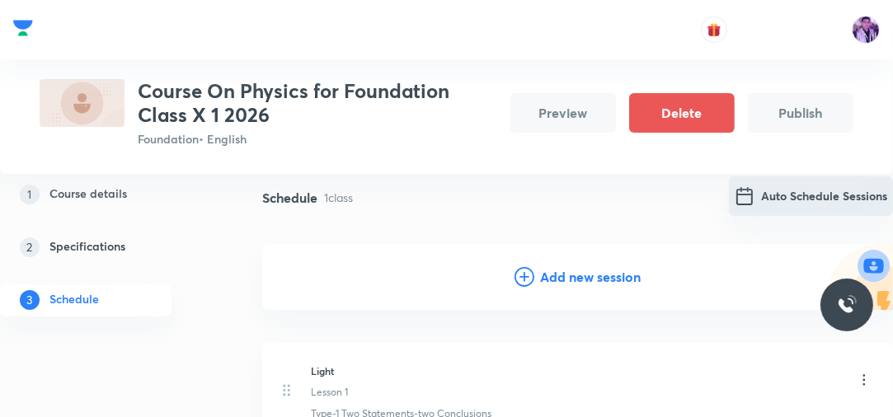
click at [824, 181] on button "Auto Schedule Sessions" at bounding box center [811, 196] width 164 height 40
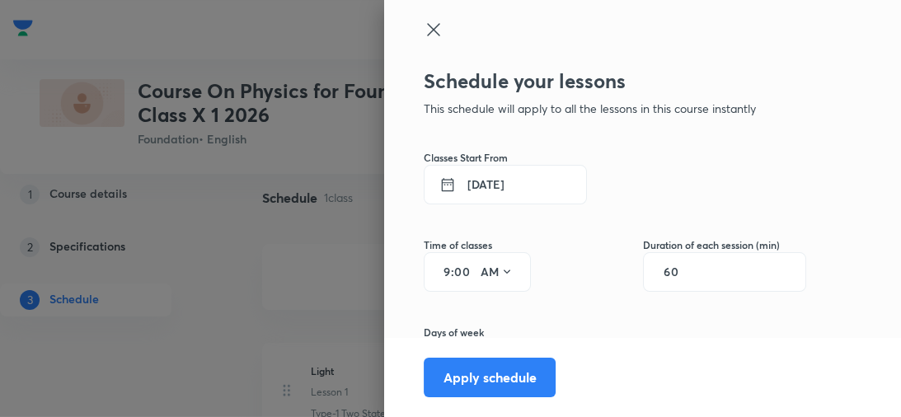
click at [439, 275] on input "9" at bounding box center [441, 271] width 20 height 13
type input "12"
click at [474, 272] on button "AM" at bounding box center [497, 272] width 46 height 26
click at [479, 310] on div "PM" at bounding box center [487, 314] width 59 height 40
click at [455, 270] on input "00" at bounding box center [464, 271] width 20 height 13
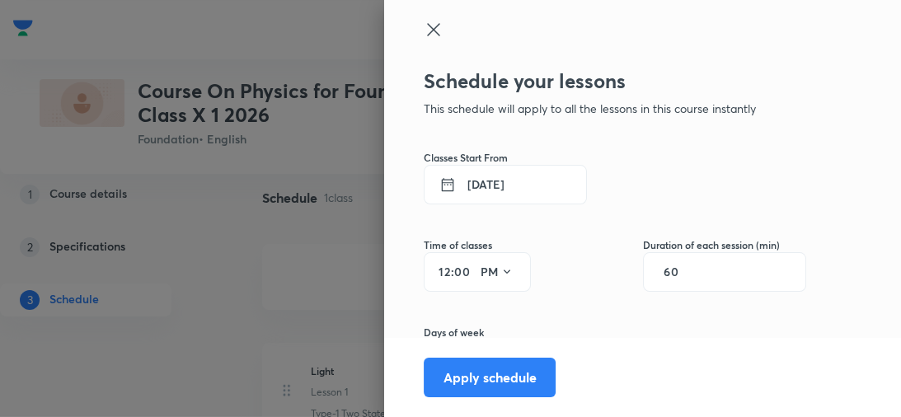
type input "0"
type input "25"
click at [674, 267] on input "60" at bounding box center [679, 271] width 31 height 13
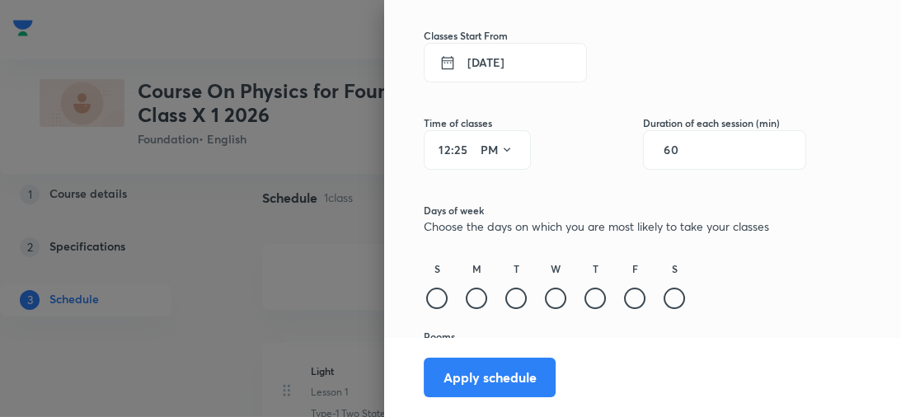
scroll to position [122, 0]
click at [433, 298] on div at bounding box center [436, 298] width 21 height 21
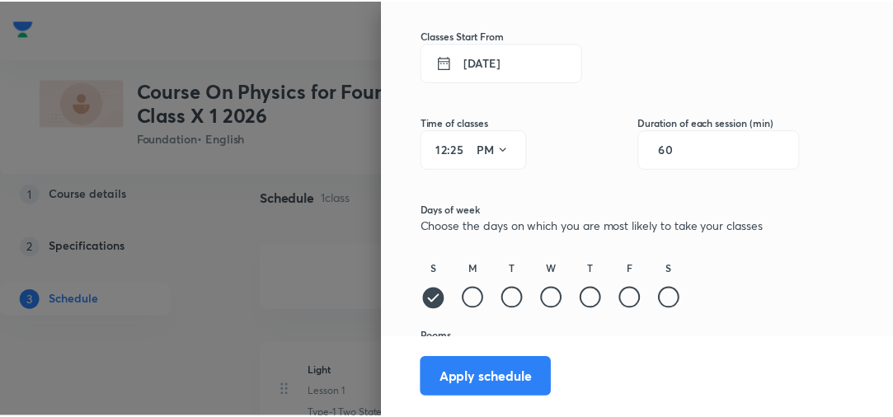
scroll to position [170, 0]
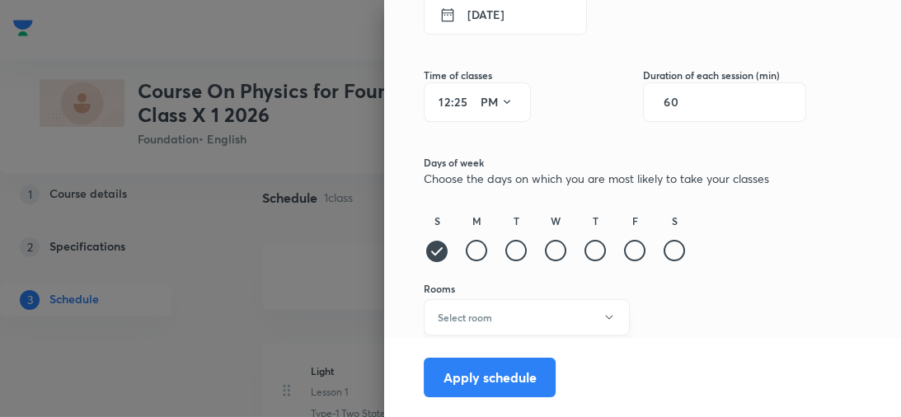
click at [557, 326] on button "Select room" at bounding box center [527, 317] width 206 height 36
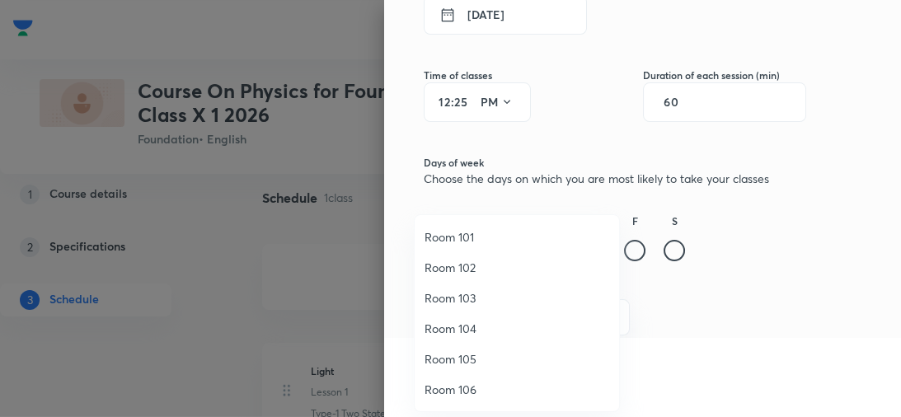
click at [462, 355] on span "Room 105" at bounding box center [517, 358] width 185 height 17
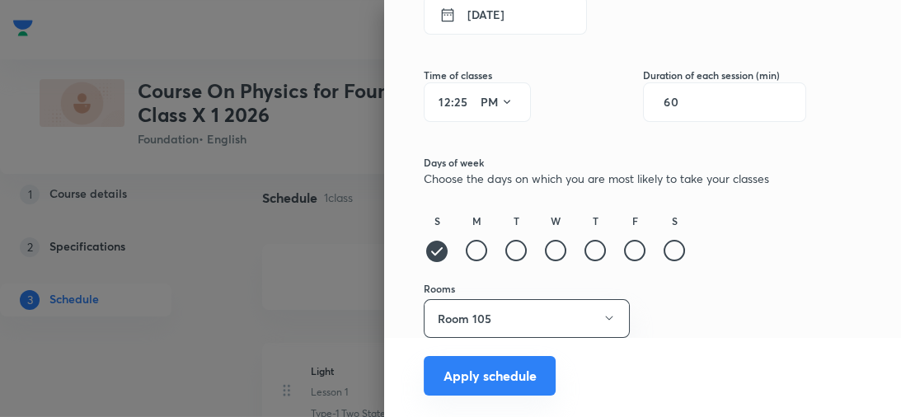
click at [458, 374] on button "Apply schedule" at bounding box center [490, 376] width 132 height 40
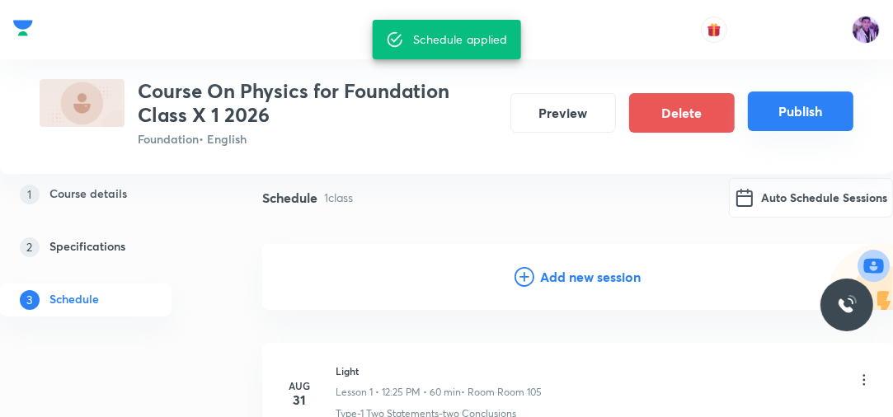
click at [781, 117] on button "Publish" at bounding box center [801, 112] width 106 height 40
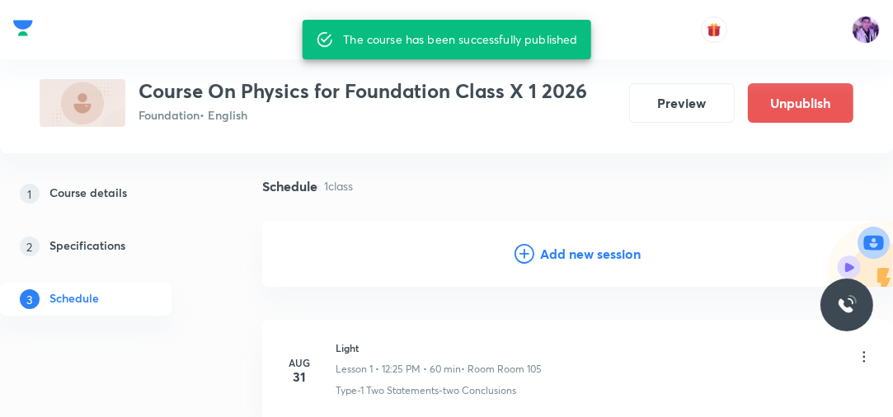
scroll to position [231, 0]
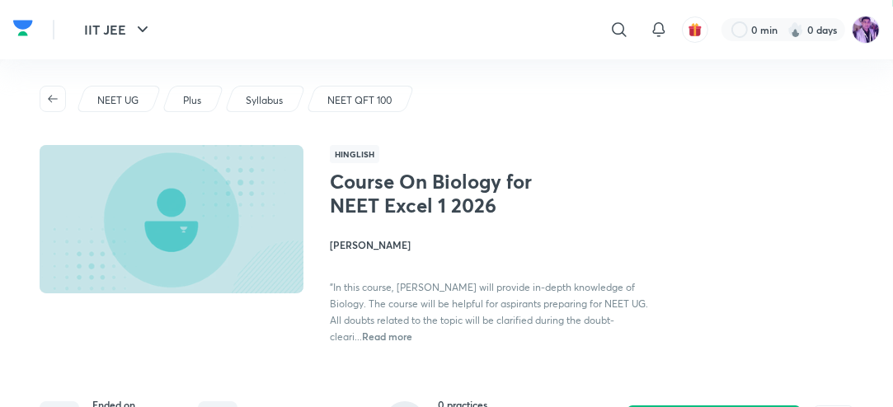
click at [362, 330] on span "Read more" at bounding box center [387, 336] width 50 height 13
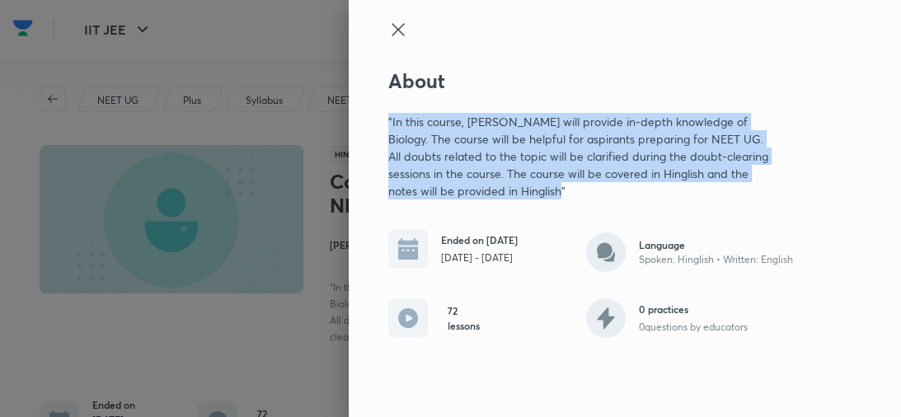
drag, startPoint x: 386, startPoint y: 115, endPoint x: 567, endPoint y: 195, distance: 198.2
click at [567, 195] on div "About "In this course, [PERSON_NAME] will provide in-depth knowledge of Biology…" at bounding box center [625, 208] width 552 height 417
copy p ""In this course, [PERSON_NAME] will provide in-depth knowledge of Biology. The …"
